Goal: Information Seeking & Learning: Find specific fact

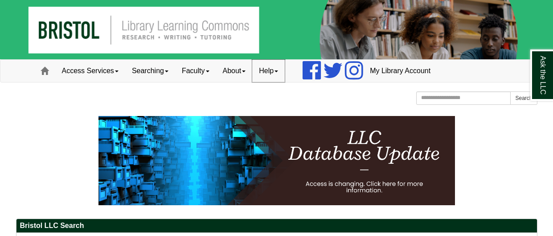
click at [285, 66] on link "Help" at bounding box center [268, 71] width 33 height 22
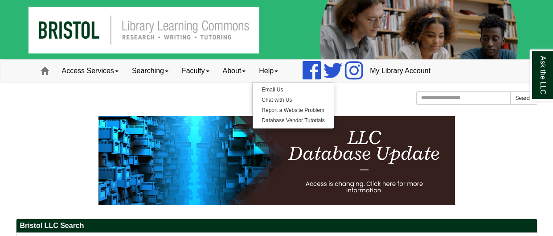
click at [225, 94] on div "[GEOGRAPHIC_DATA] [GEOGRAPHIC_DATA] Learning Commons Homepage Homepage Home Sea…" at bounding box center [276, 99] width 521 height 16
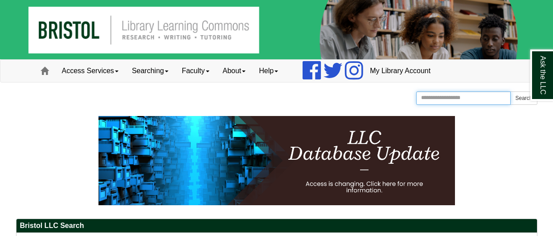
click at [464, 91] on input "Search the Website" at bounding box center [463, 97] width 95 height 13
type input "**********"
click at [510, 91] on button "Search" at bounding box center [523, 97] width 27 height 13
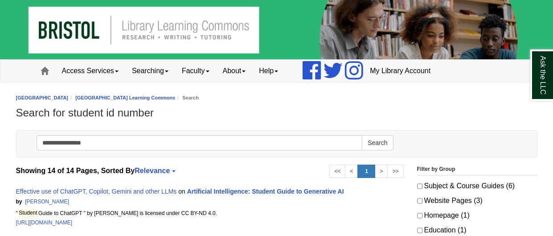
click at [267, 111] on h1 "Search for student id number" at bounding box center [276, 113] width 521 height 12
